Goal: Information Seeking & Learning: Learn about a topic

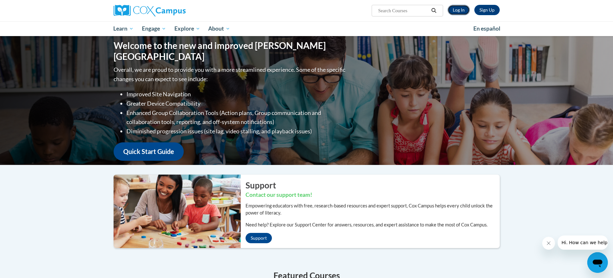
click at [456, 10] on link "Log In" at bounding box center [459, 10] width 22 height 10
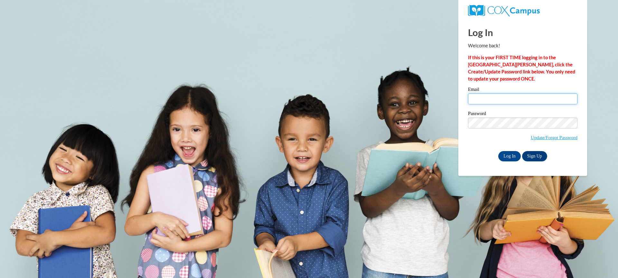
click at [509, 99] on input "Email" at bounding box center [522, 98] width 109 height 11
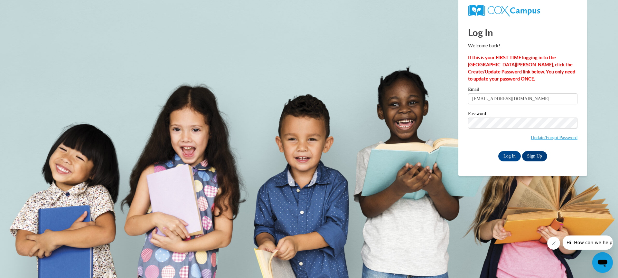
click at [521, 99] on input "sahall1979@aol.com" at bounding box center [522, 98] width 109 height 11
type input "marinda.parker@polkids.com"
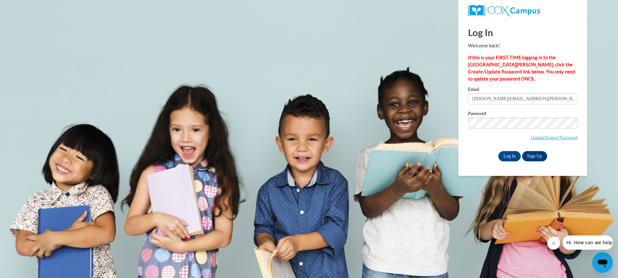
click at [387, 151] on body "Log In Welcome back! If this is your FIRST TIME logging in to the NEW Cox Campu…" at bounding box center [309, 139] width 618 height 278
click at [505, 155] on input "Log In" at bounding box center [509, 156] width 23 height 10
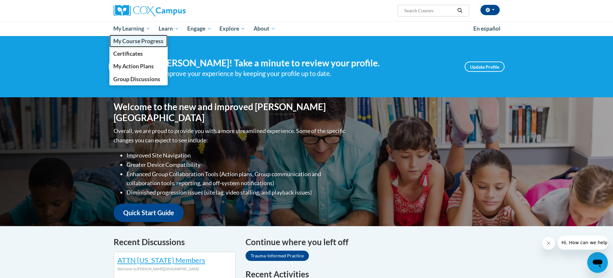
click at [134, 42] on span "My Course Progress" at bounding box center [138, 41] width 50 height 7
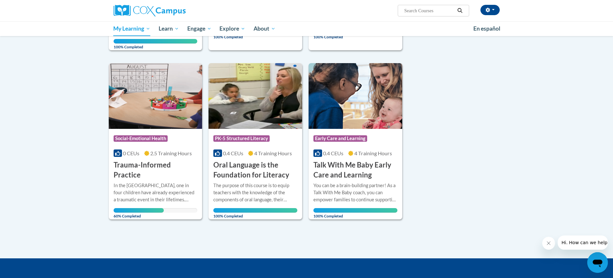
scroll to position [451, 0]
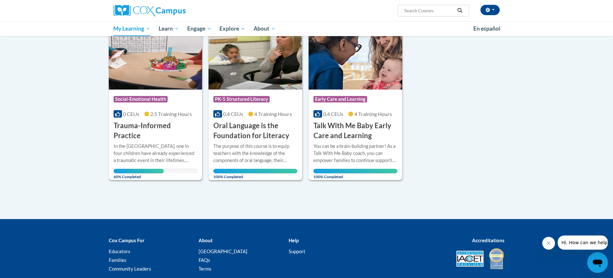
click at [155, 122] on h3 "Trauma-Informed Practice" at bounding box center [156, 131] width 84 height 20
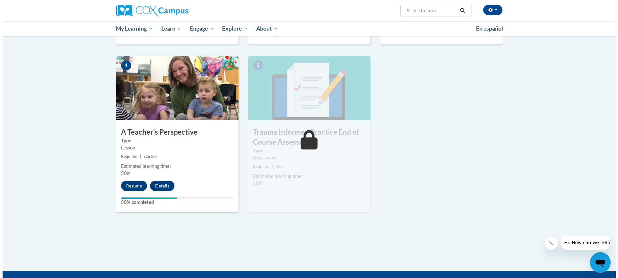
scroll to position [322, 0]
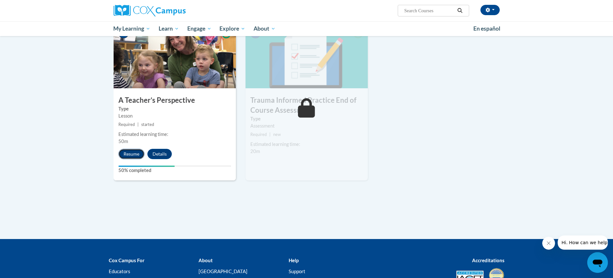
click at [132, 151] on button "Resume" at bounding box center [131, 154] width 26 height 10
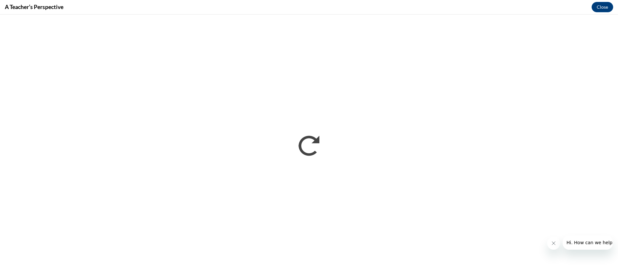
scroll to position [0, 0]
